Goal: Task Accomplishment & Management: Complete application form

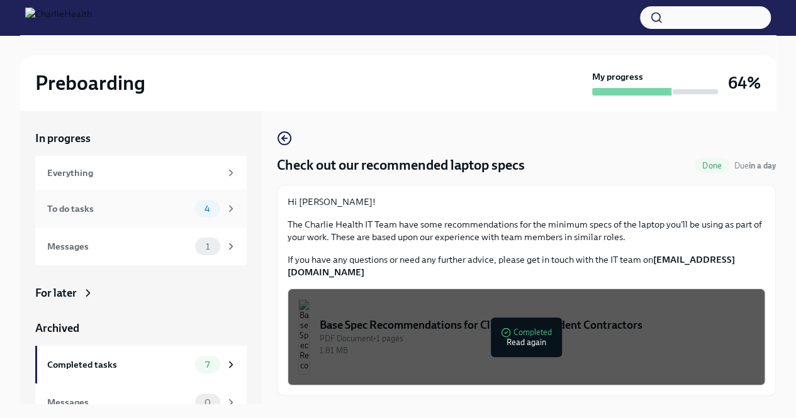
click at [98, 202] on div "To do tasks" at bounding box center [118, 209] width 143 height 14
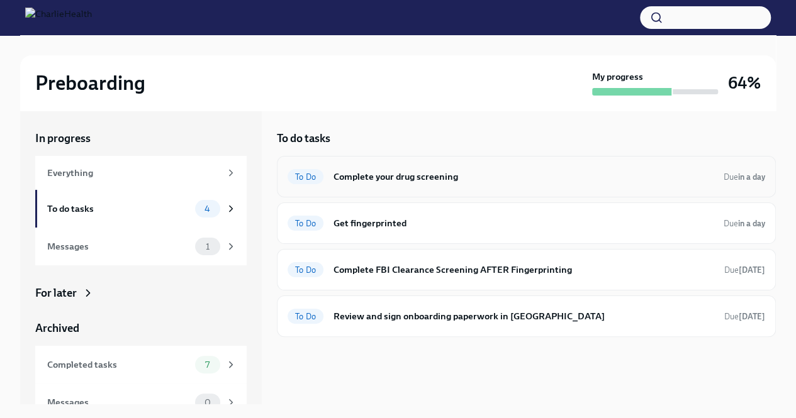
click at [356, 178] on h6 "Complete your drug screening" at bounding box center [524, 177] width 380 height 14
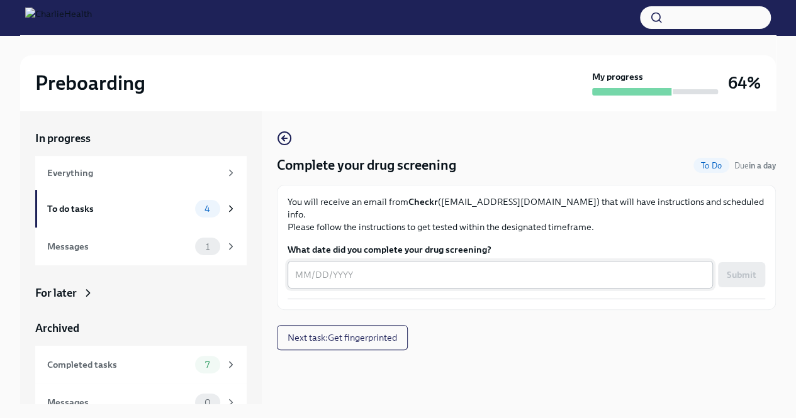
click at [351, 261] on div "x ​" at bounding box center [500, 275] width 425 height 28
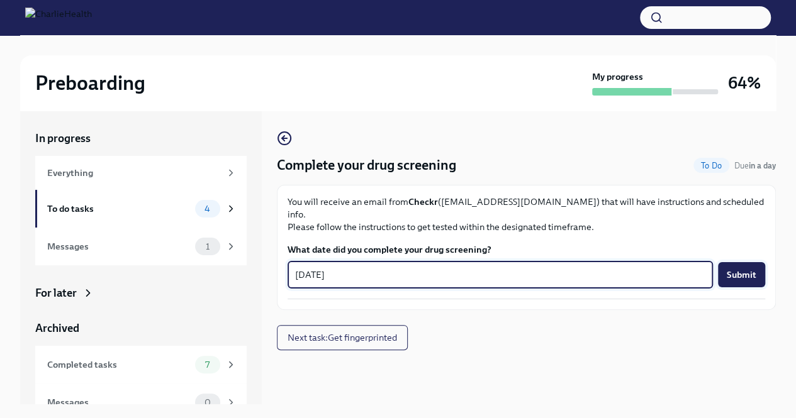
type textarea "[DATE]"
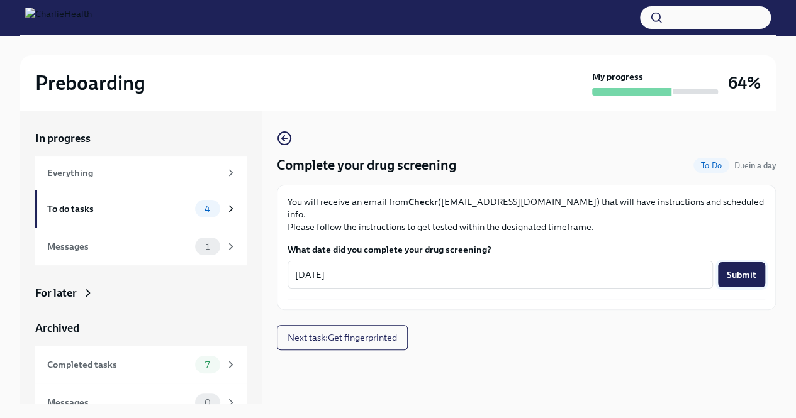
click at [720, 262] on button "Submit" at bounding box center [741, 274] width 47 height 25
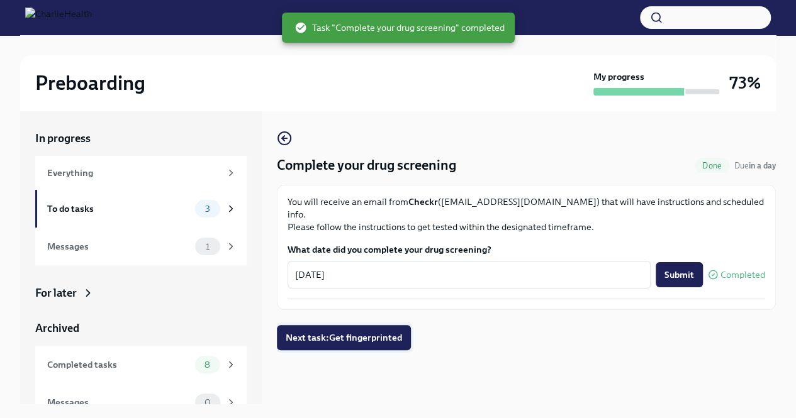
click at [309, 332] on span "Next task : Get fingerprinted" at bounding box center [344, 338] width 116 height 13
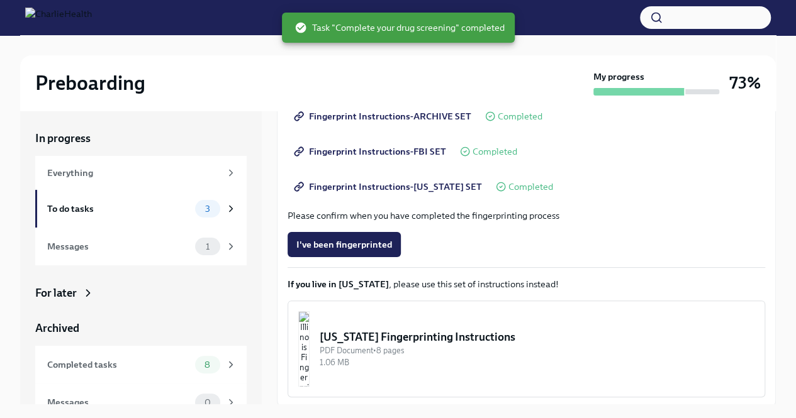
scroll to position [252, 0]
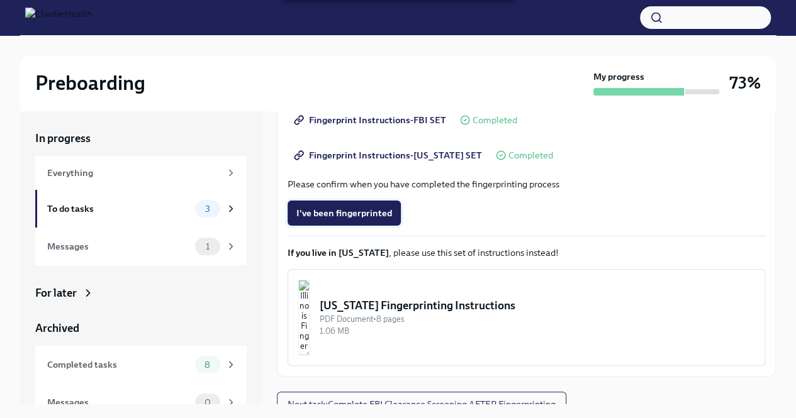
click at [350, 213] on span "I've been fingerprinted" at bounding box center [344, 213] width 96 height 13
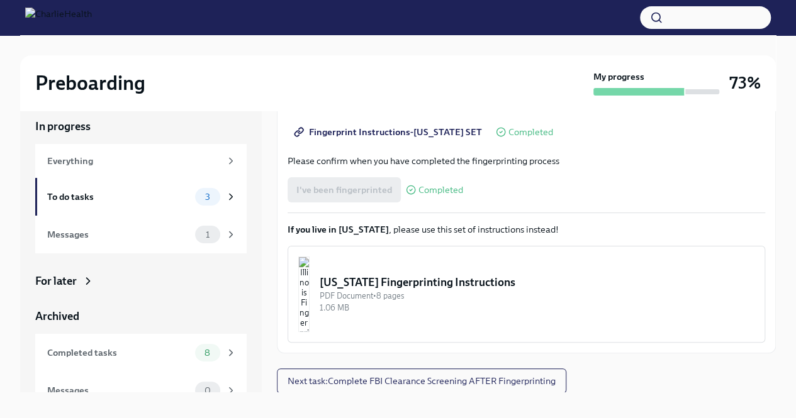
scroll to position [21, 0]
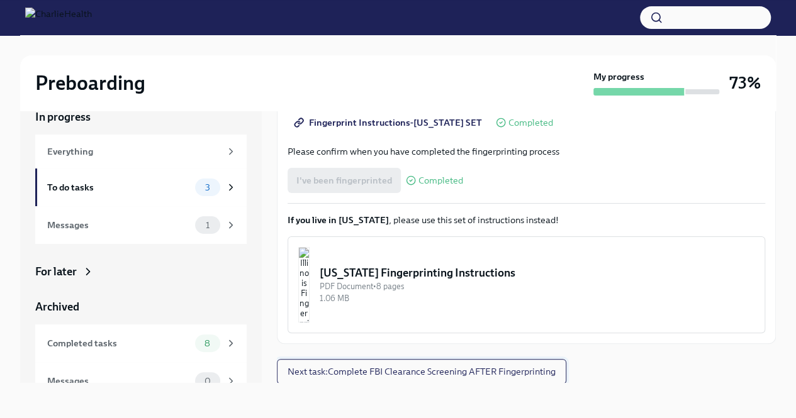
click at [377, 362] on button "Next task : Complete FBI Clearance Screening AFTER Fingerprinting" at bounding box center [421, 371] width 289 height 25
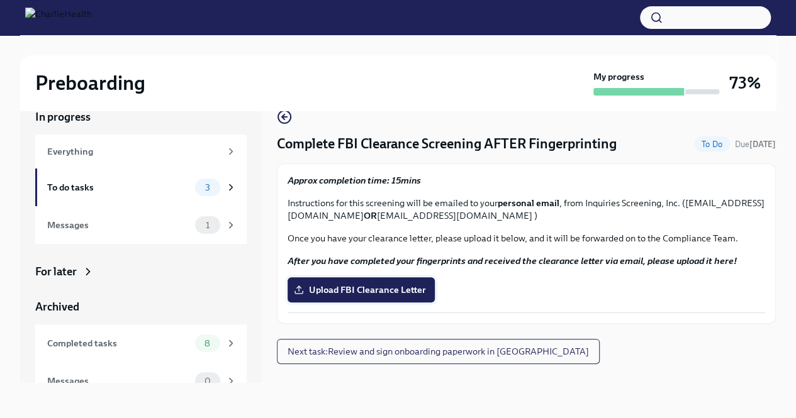
click at [406, 298] on label "Upload FBI Clearance Letter" at bounding box center [361, 290] width 147 height 25
click at [0, 0] on input "Upload FBI Clearance Letter" at bounding box center [0, 0] width 0 height 0
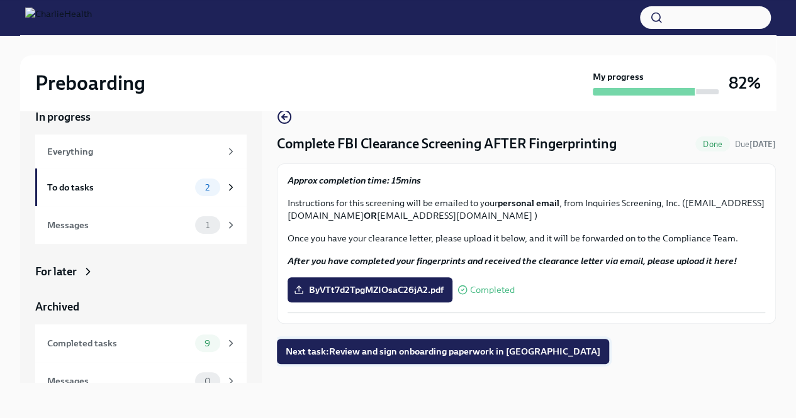
click at [422, 350] on span "Next task : Review and sign onboarding paperwork in [GEOGRAPHIC_DATA]" at bounding box center [443, 351] width 315 height 13
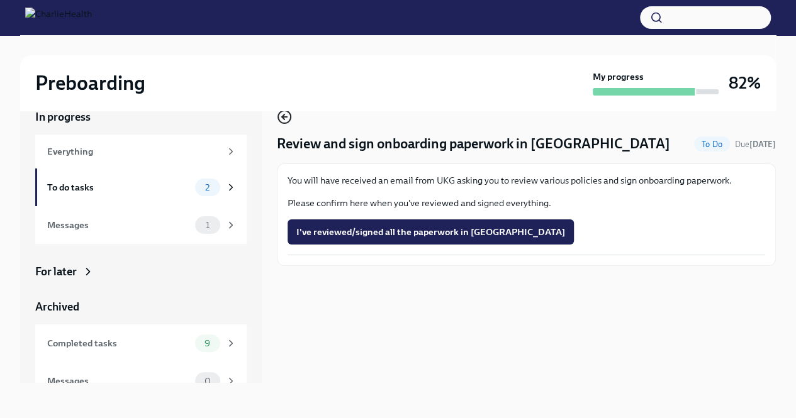
click at [287, 119] on icon "button" at bounding box center [284, 116] width 15 height 15
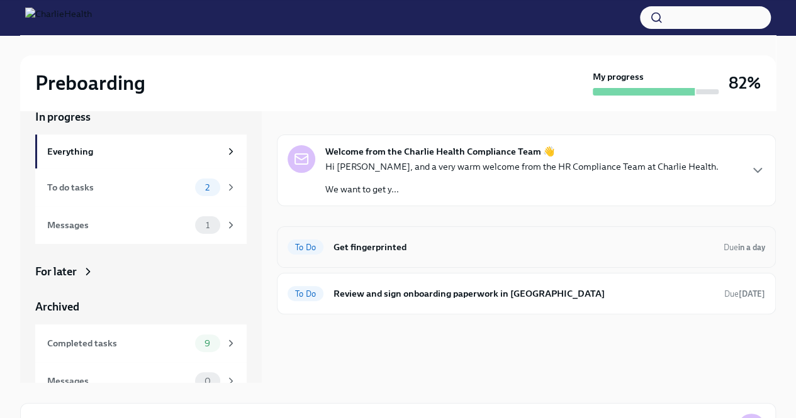
click at [445, 239] on div "To Do Get fingerprinted Due in a day" at bounding box center [527, 247] width 478 height 20
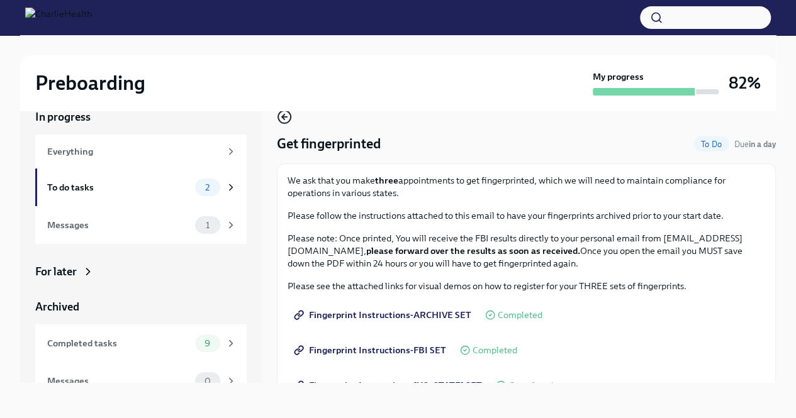
click at [283, 120] on icon "button" at bounding box center [284, 116] width 15 height 15
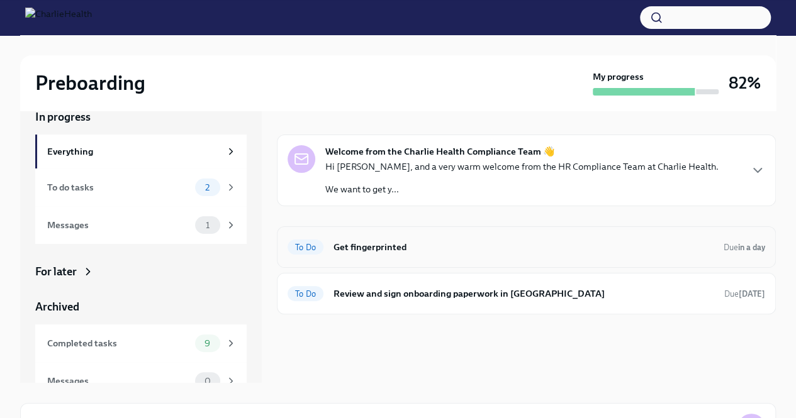
click at [491, 251] on h6 "Get fingerprinted" at bounding box center [524, 247] width 380 height 14
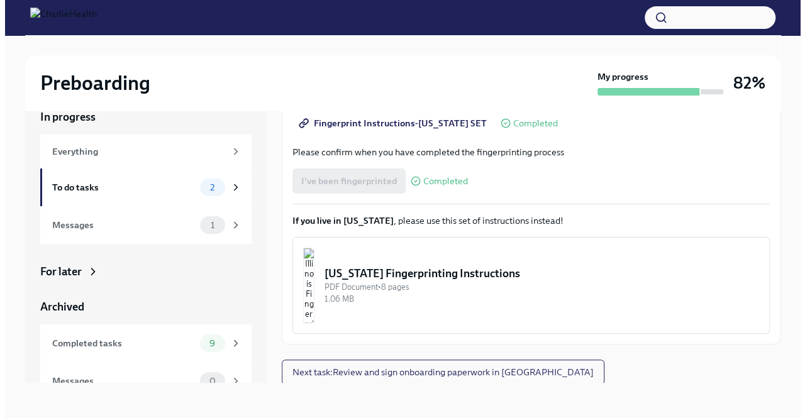
scroll to position [263, 0]
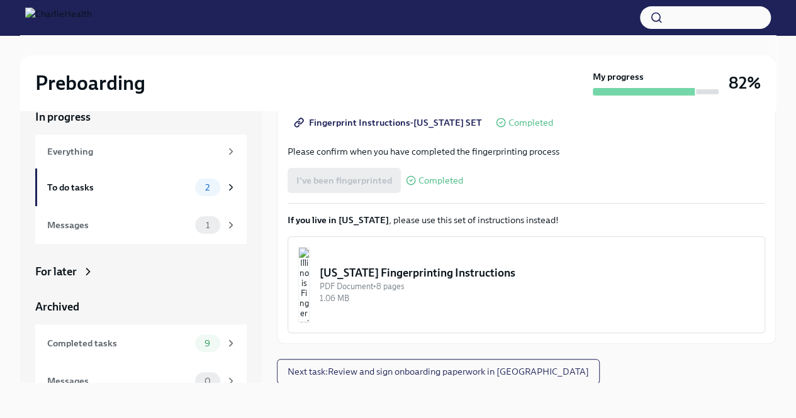
click at [465, 257] on button "[US_STATE] Fingerprinting Instructions PDF Document • 8 pages 1.06 MB" at bounding box center [527, 285] width 478 height 97
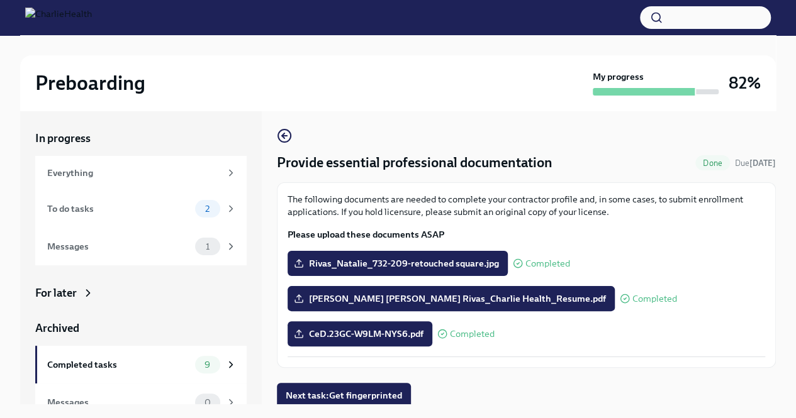
scroll to position [6, 0]
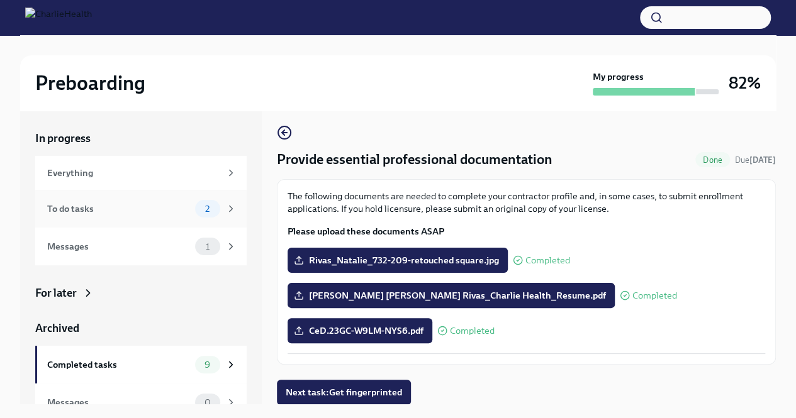
click at [151, 199] on div "To do tasks 2" at bounding box center [140, 209] width 211 height 38
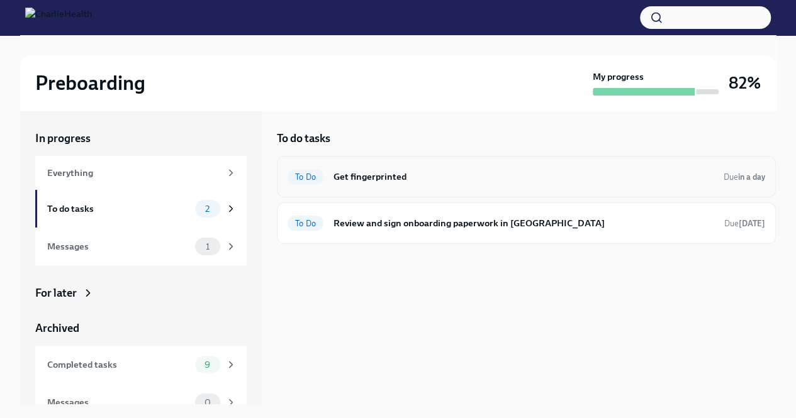
click at [481, 174] on h6 "Get fingerprinted" at bounding box center [524, 177] width 380 height 14
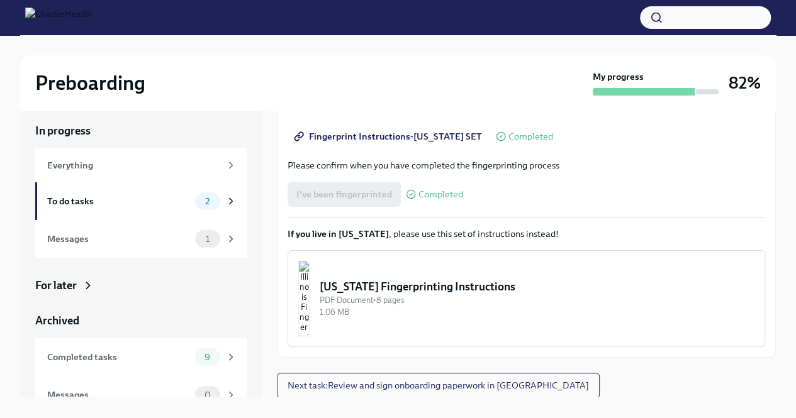
scroll to position [21, 0]
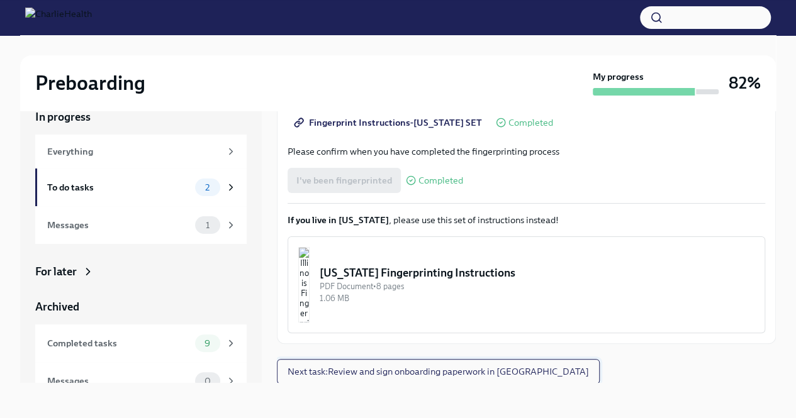
click at [374, 372] on span "Next task : Review and sign onboarding paperwork in [GEOGRAPHIC_DATA]" at bounding box center [438, 372] width 301 height 13
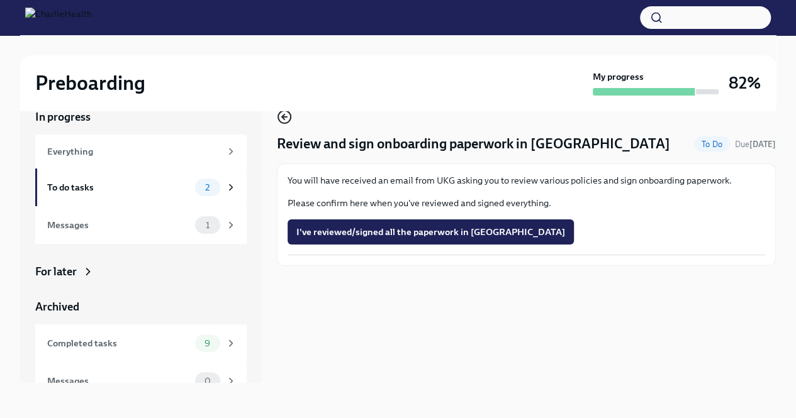
click at [279, 123] on icon "button" at bounding box center [284, 116] width 15 height 15
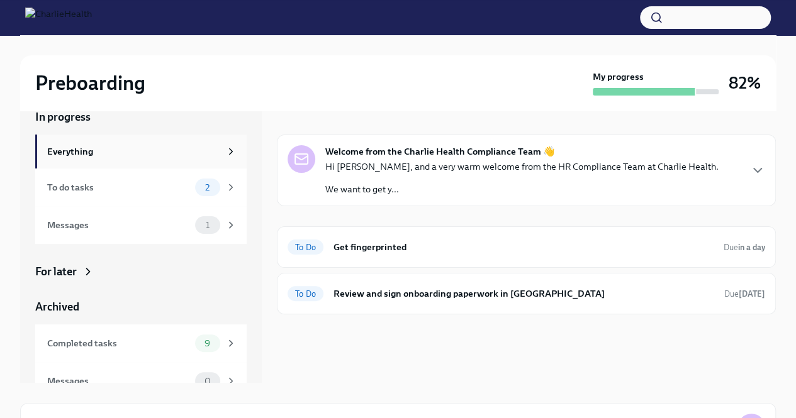
click at [166, 149] on div "Everything" at bounding box center [133, 152] width 173 height 14
click at [414, 179] on div "Hi Natalie, and a very warm welcome from the HR Compliance Team at Charlie Heal…" at bounding box center [521, 177] width 393 height 35
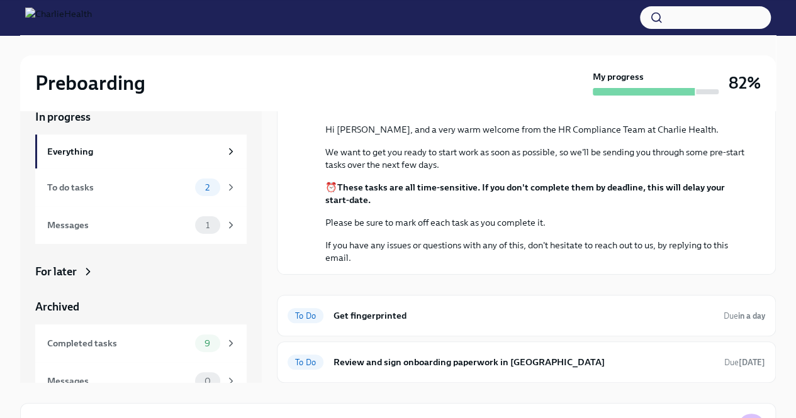
scroll to position [167, 0]
click at [165, 180] on div "To do tasks 2" at bounding box center [141, 188] width 189 height 18
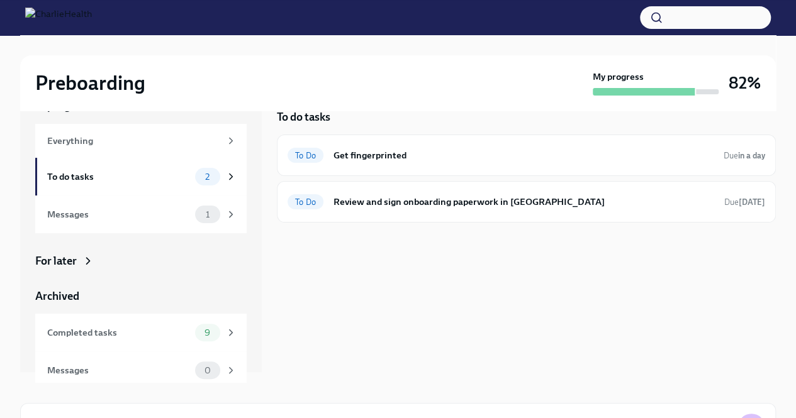
scroll to position [16, 0]
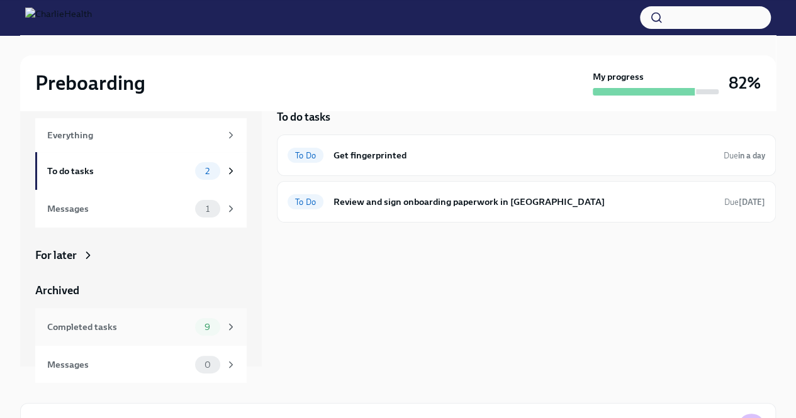
click at [166, 328] on div "Completed tasks" at bounding box center [118, 327] width 143 height 14
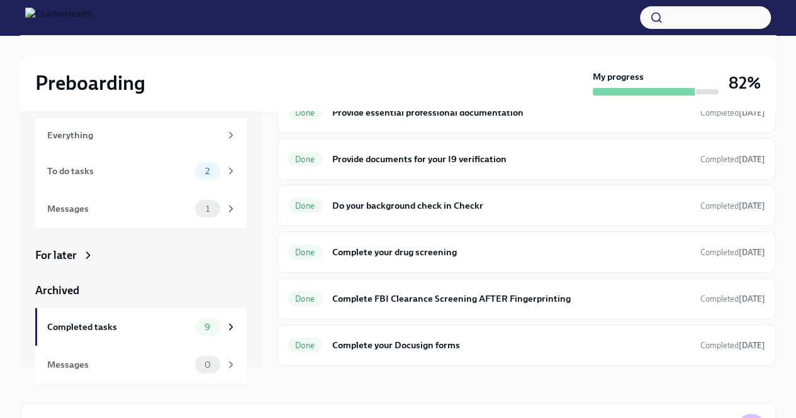
scroll to position [21, 0]
